Goal: Use online tool/utility: Utilize a website feature to perform a specific function

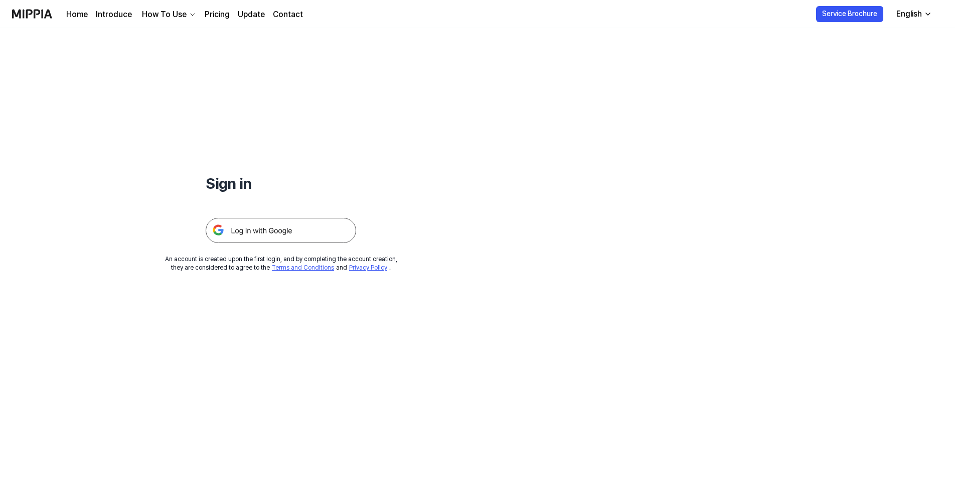
click at [264, 229] on img at bounding box center [281, 230] width 150 height 25
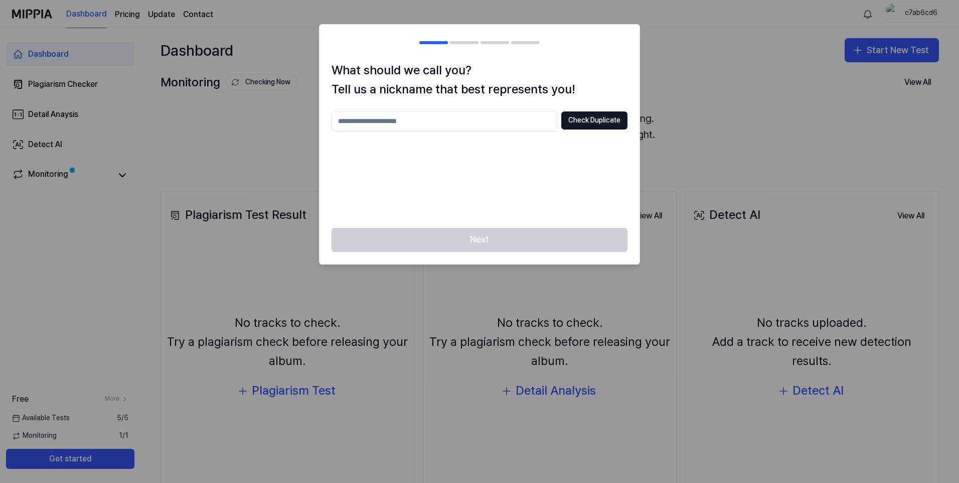
click at [489, 120] on input "text" at bounding box center [445, 121] width 226 height 20
click at [568, 119] on button "Check Duplicate" at bounding box center [594, 120] width 66 height 18
click at [481, 115] on input "text" at bounding box center [445, 121] width 226 height 20
type input "*****"
click at [587, 117] on button "Check Duplicate" at bounding box center [594, 120] width 66 height 18
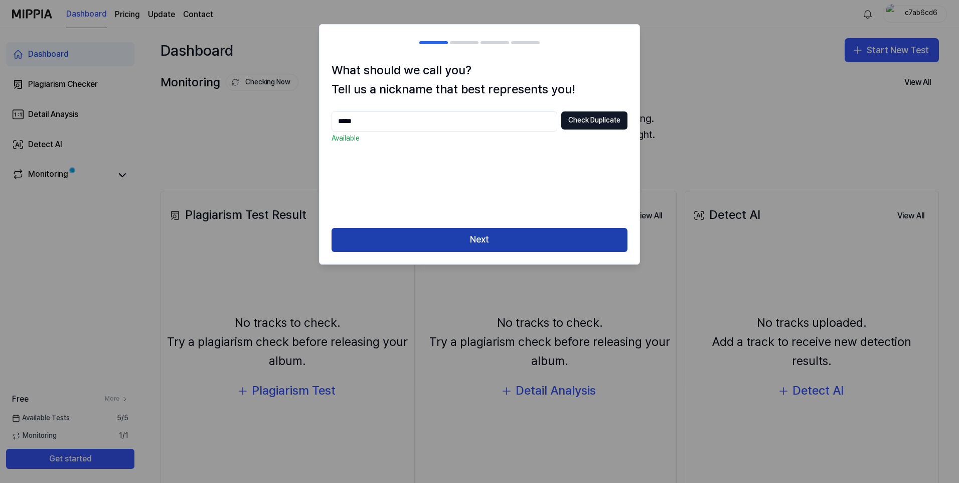
click at [477, 244] on button "Next" at bounding box center [480, 240] width 296 height 24
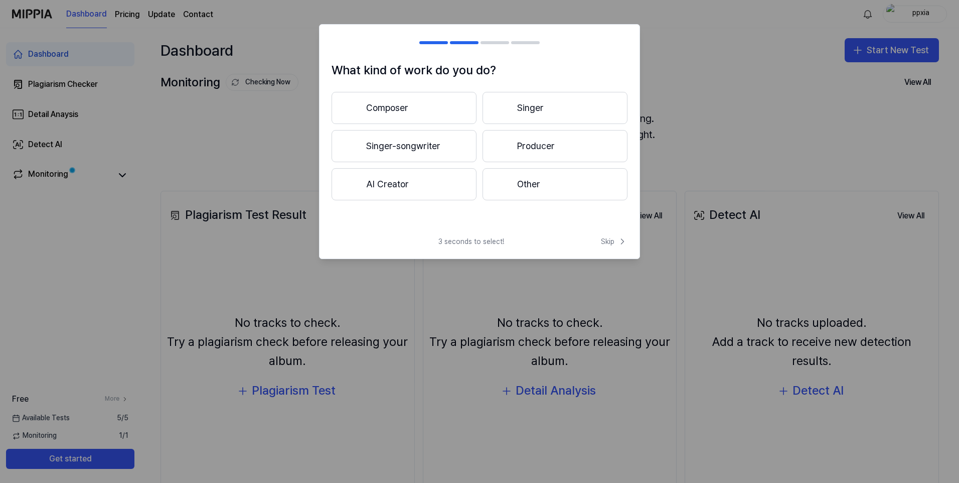
click at [520, 101] on button "Singer" at bounding box center [555, 108] width 145 height 32
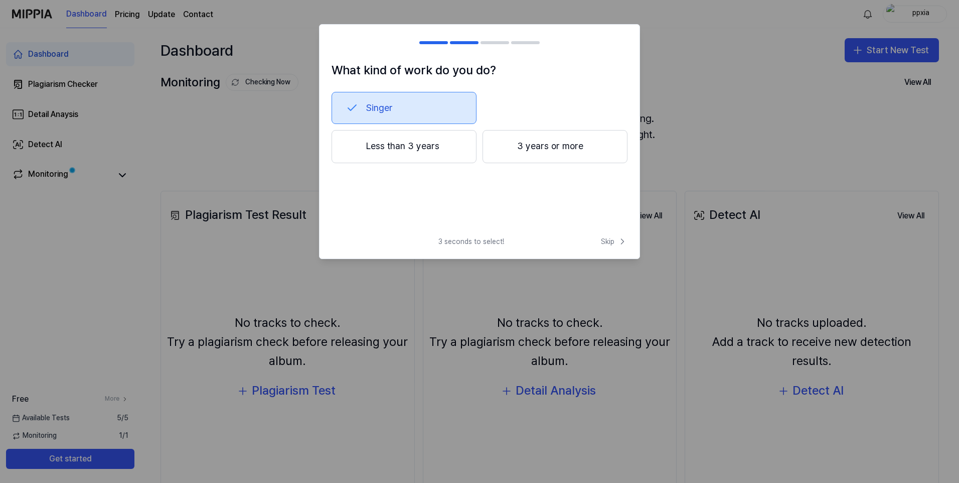
click at [437, 149] on button "Less than 3 years" at bounding box center [404, 146] width 145 height 33
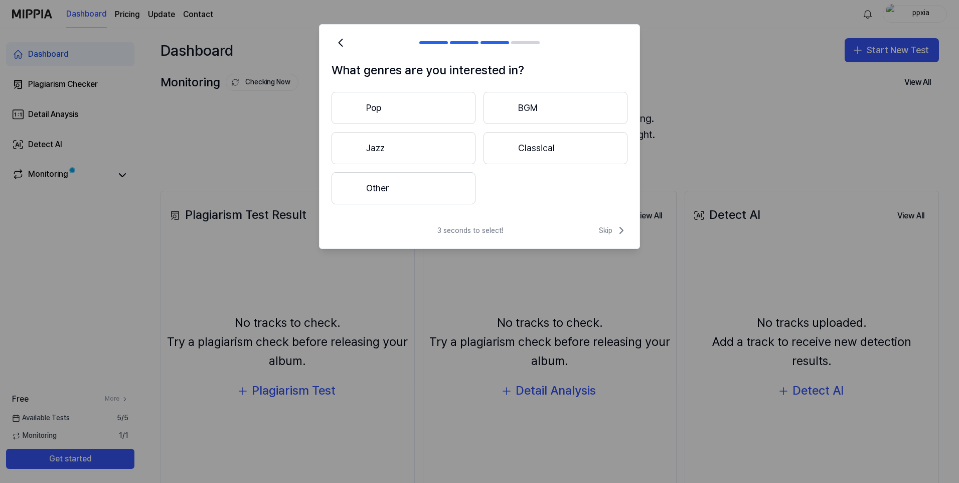
click at [415, 195] on button "Other" at bounding box center [404, 188] width 144 height 32
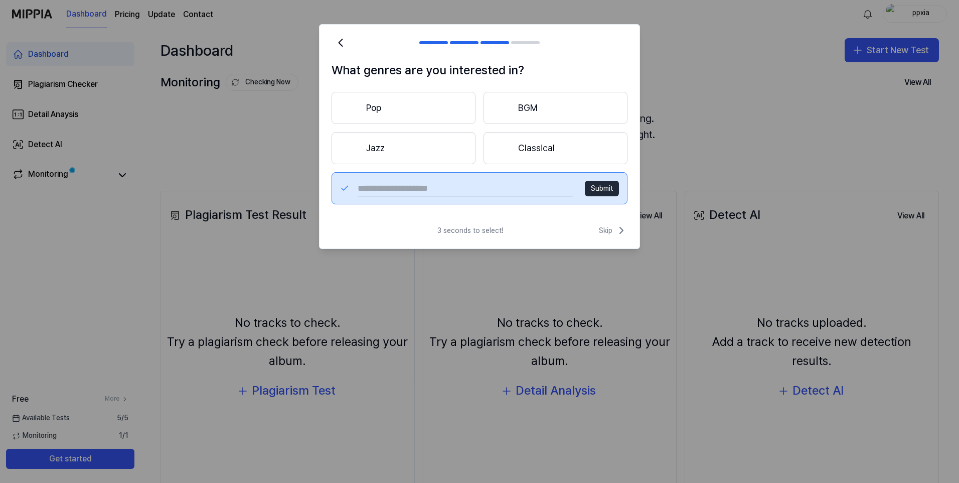
click at [607, 186] on button "Submit" at bounding box center [602, 189] width 34 height 16
click at [429, 193] on input "text" at bounding box center [465, 188] width 215 height 16
click at [456, 182] on input "text" at bounding box center [465, 188] width 215 height 16
click at [421, 140] on button "Jazz" at bounding box center [404, 148] width 144 height 32
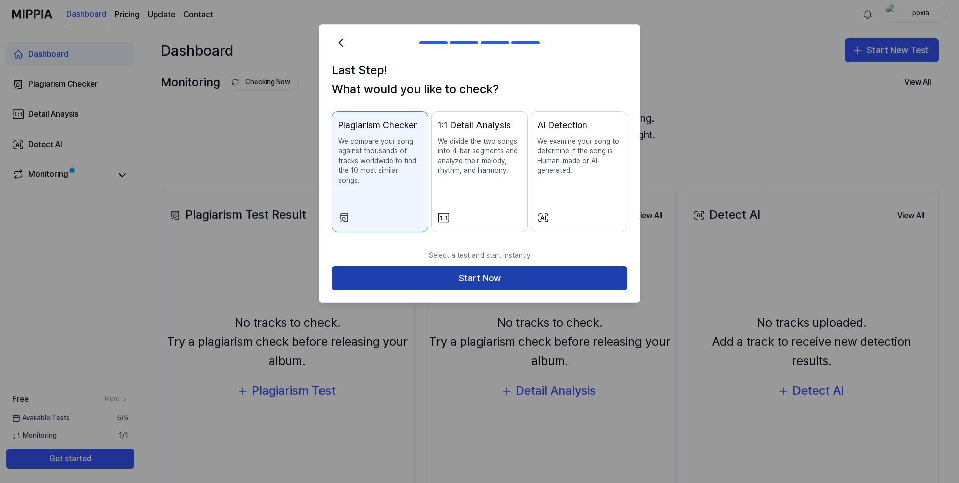
click at [529, 272] on button "Start Now" at bounding box center [480, 278] width 296 height 24
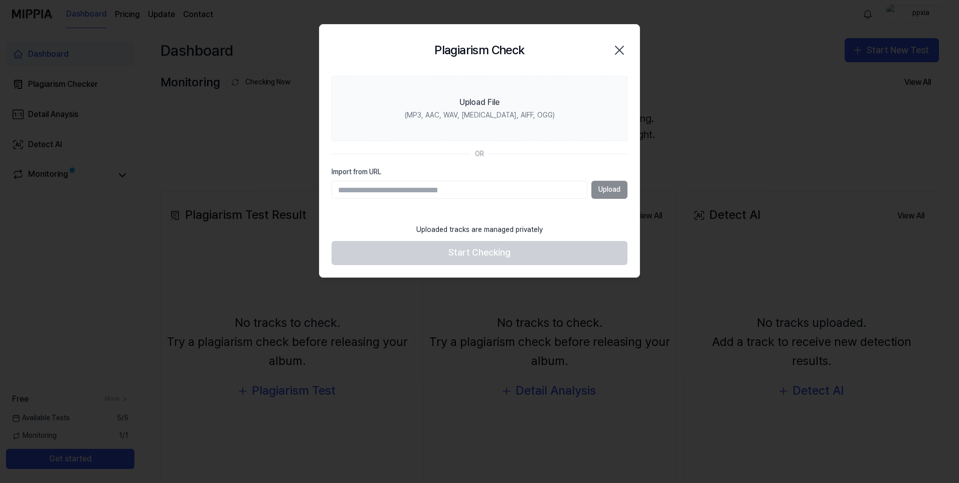
click at [608, 189] on div "Upload" at bounding box center [480, 190] width 296 height 18
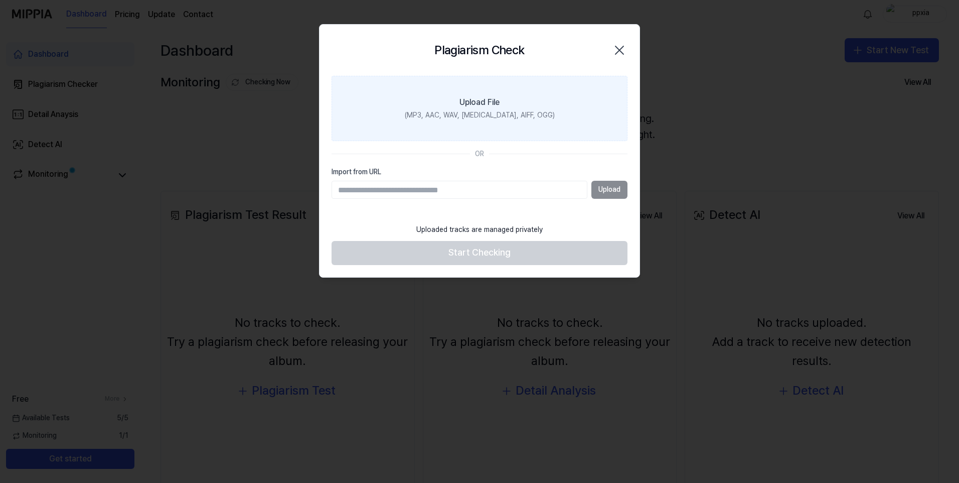
click at [485, 93] on label "Upload File (MP3, AAC, WAV, FLAC, AIFF, OGG)" at bounding box center [480, 108] width 296 height 65
click at [0, 0] on input "Upload File (MP3, AAC, WAV, FLAC, AIFF, OGG)" at bounding box center [0, 0] width 0 height 0
click at [487, 110] on label "Upload File (MP3, AAC, WAV, FLAC, AIFF, OGG)" at bounding box center [480, 108] width 296 height 65
click at [0, 0] on input "Upload File (MP3, AAC, WAV, FLAC, AIFF, OGG)" at bounding box center [0, 0] width 0 height 0
